Goal: Task Accomplishment & Management: Use online tool/utility

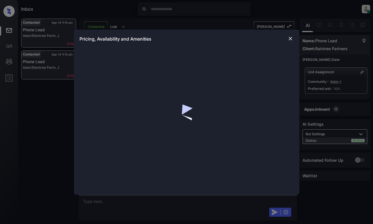
scroll to position [1816, 0]
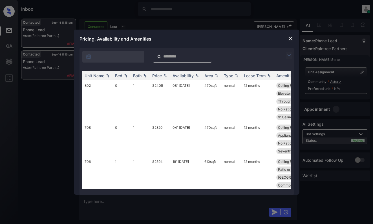
click at [290, 56] on img at bounding box center [289, 55] width 7 height 7
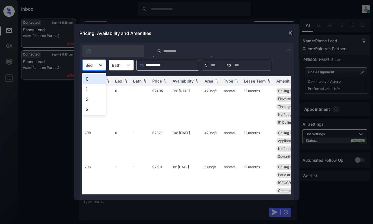
click at [99, 68] on div at bounding box center [101, 65] width 10 height 10
click at [97, 82] on div "0" at bounding box center [94, 79] width 24 height 10
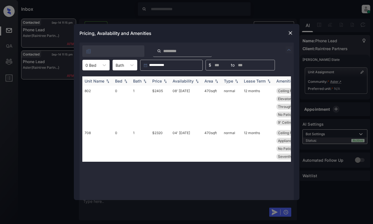
click at [163, 81] on img at bounding box center [165, 81] width 6 height 4
click at [162, 94] on td "$2320" at bounding box center [160, 103] width 20 height 34
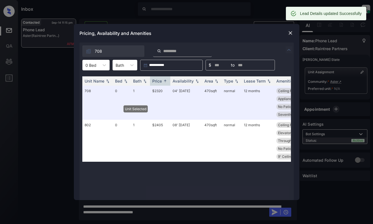
click at [290, 32] on img at bounding box center [291, 33] width 6 height 6
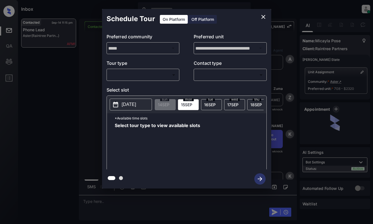
scroll to position [1598, 0]
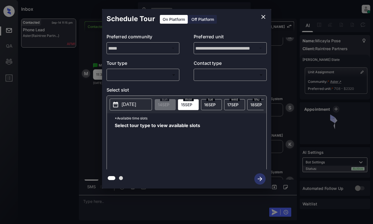
click at [158, 76] on body "Inbox [PERSON_NAME] Online Set yourself offline Set yourself on break Profile S…" at bounding box center [186, 112] width 373 height 224
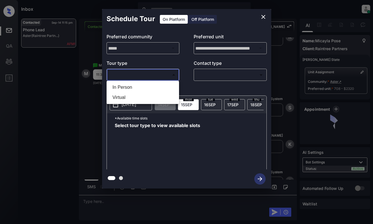
click at [158, 84] on li "In Person" at bounding box center [143, 87] width 70 height 10
type input "********"
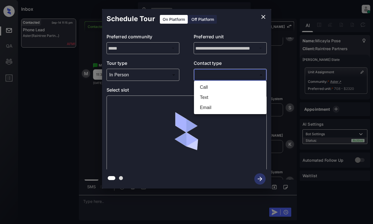
click at [219, 72] on body "Inbox [PERSON_NAME] Online Set yourself offline Set yourself on break Profile S…" at bounding box center [186, 112] width 373 height 224
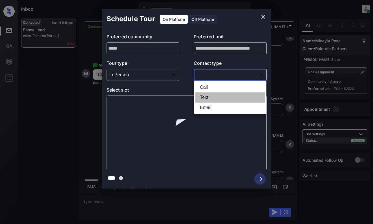
click at [219, 98] on li "Text" at bounding box center [230, 97] width 70 height 10
type input "****"
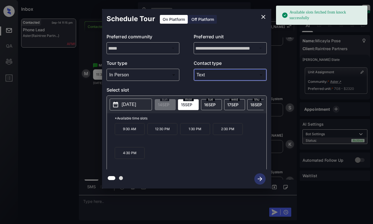
click at [129, 104] on p "[DATE]" at bounding box center [129, 104] width 14 height 7
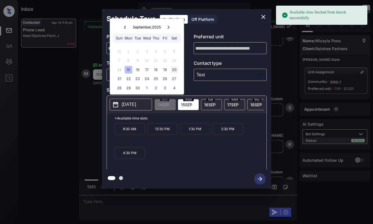
click at [175, 70] on div "20" at bounding box center [174, 70] width 8 height 8
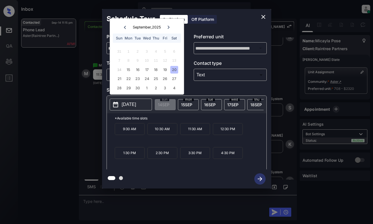
click at [195, 132] on p "11:30 AM" at bounding box center [195, 129] width 30 height 12
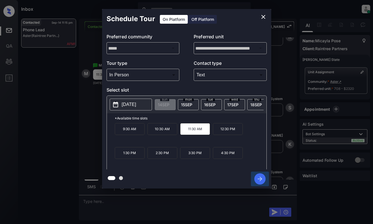
click at [261, 178] on icon "button" at bounding box center [259, 178] width 11 height 11
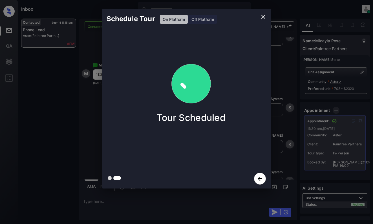
click at [90, 119] on div "Schedule Tour On Platform Off Platform Tour Scheduled" at bounding box center [186, 99] width 373 height 198
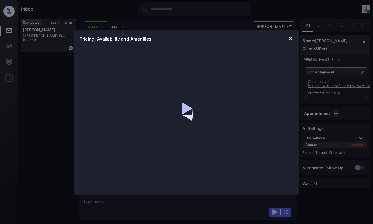
scroll to position [918, 0]
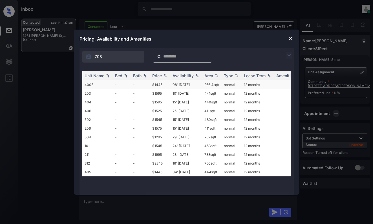
click at [167, 87] on td "$1445" at bounding box center [160, 84] width 20 height 9
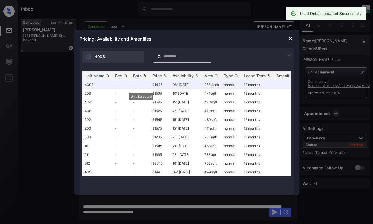
click at [289, 41] on img at bounding box center [291, 39] width 6 height 6
